Goal: Transaction & Acquisition: Purchase product/service

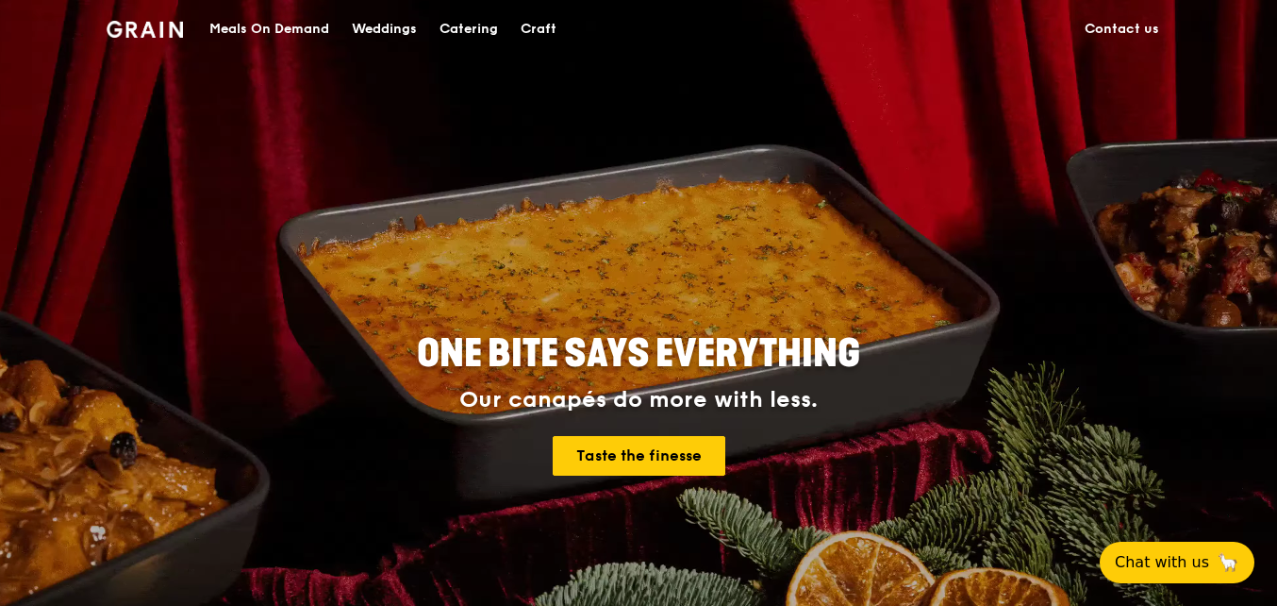
click at [297, 25] on div "Meals On Demand" at bounding box center [269, 29] width 120 height 57
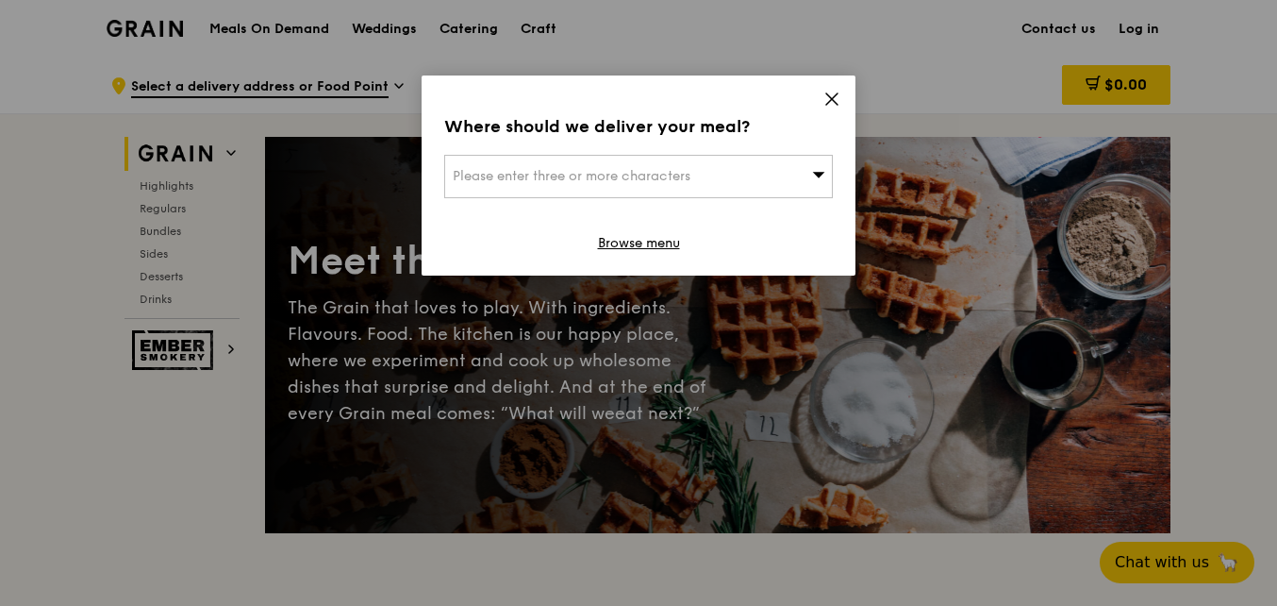
click at [824, 94] on icon at bounding box center [831, 99] width 17 height 17
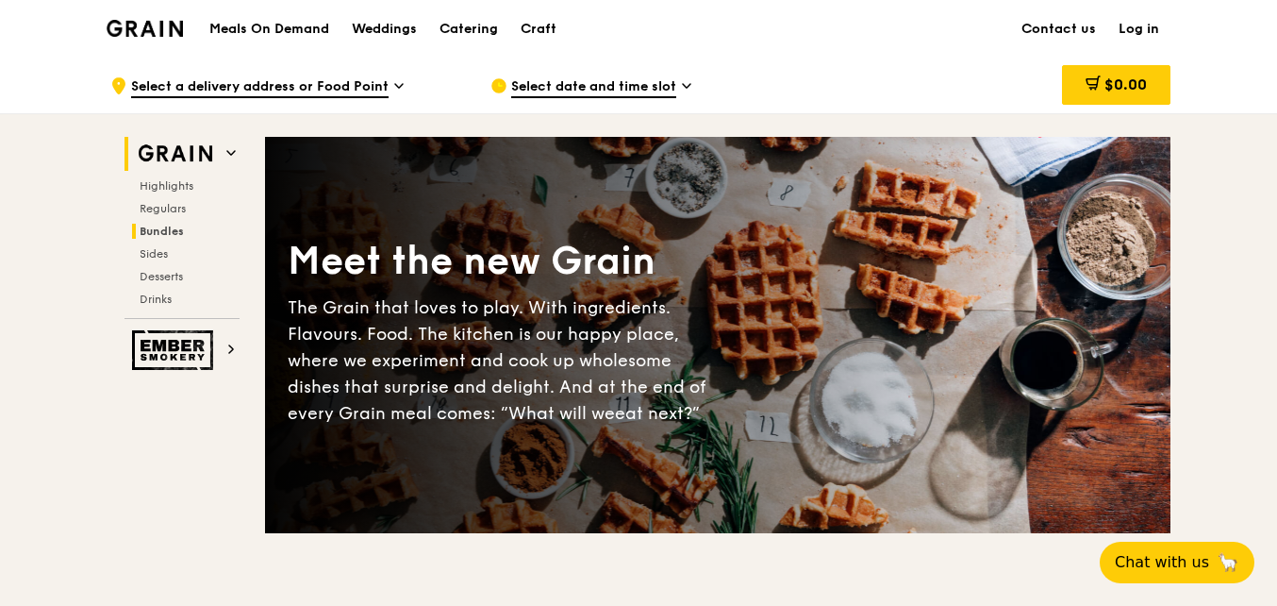
click at [160, 233] on span "Bundles" at bounding box center [162, 230] width 44 height 13
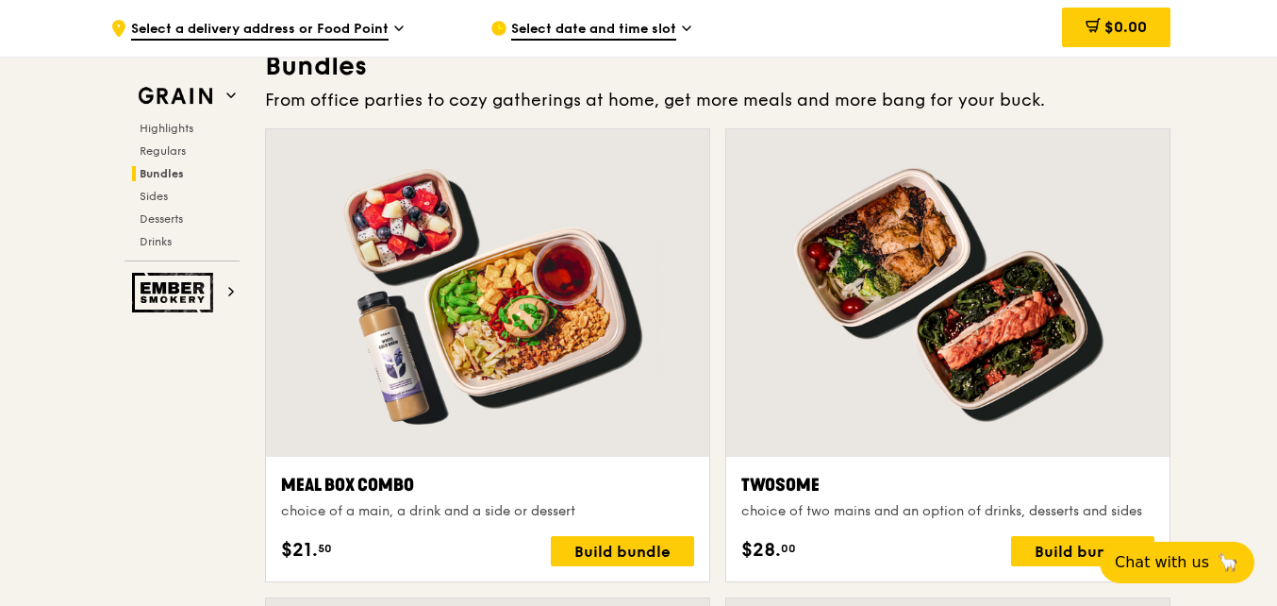
scroll to position [2740, 0]
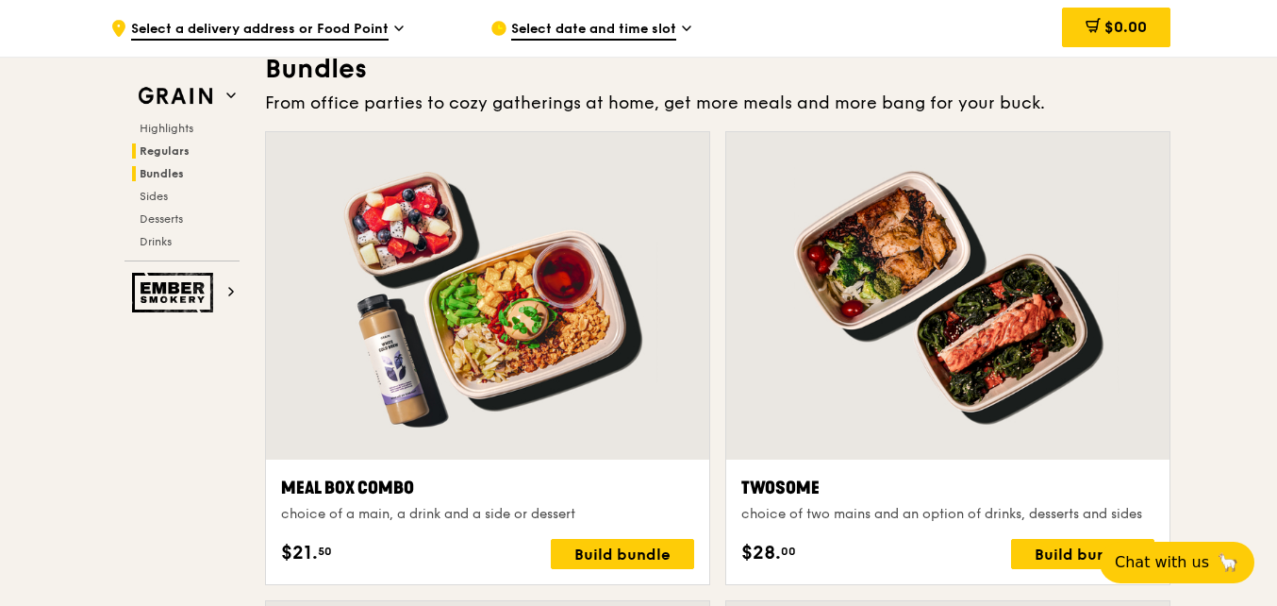
click at [175, 151] on span "Regulars" at bounding box center [165, 150] width 50 height 13
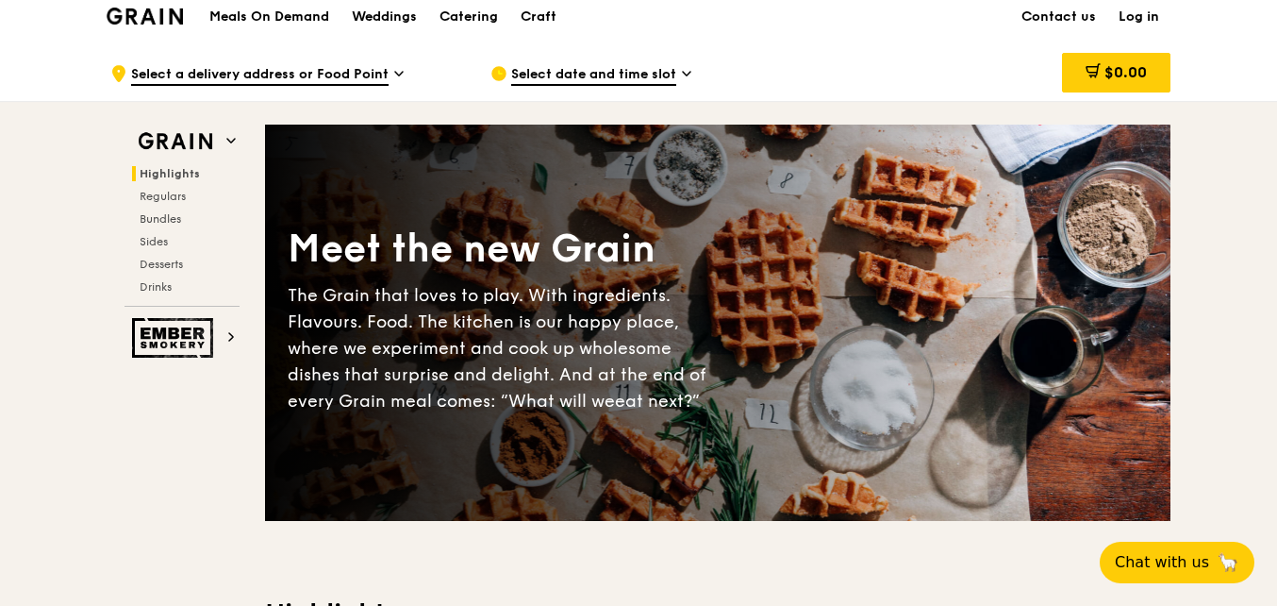
scroll to position [0, 0]
